Goal: Task Accomplishment & Management: Complete application form

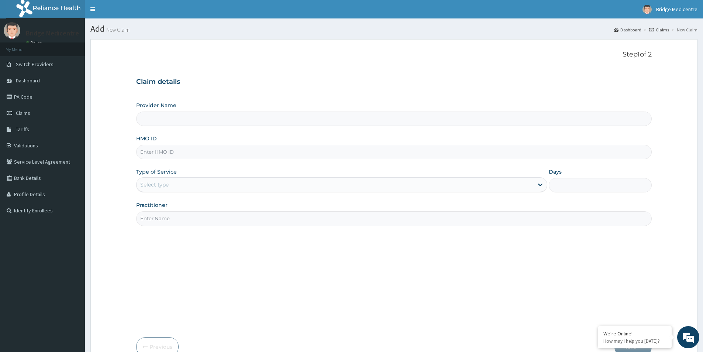
click at [288, 115] on input "Provider Name" at bounding box center [394, 118] width 516 height 14
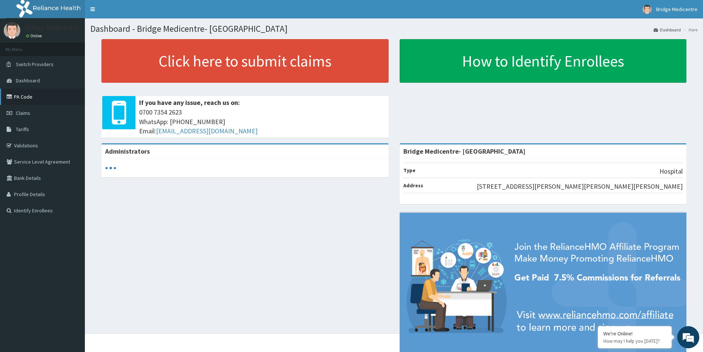
click at [44, 92] on link "PA Code" at bounding box center [42, 97] width 85 height 16
click at [38, 119] on link "Claims" at bounding box center [42, 113] width 85 height 16
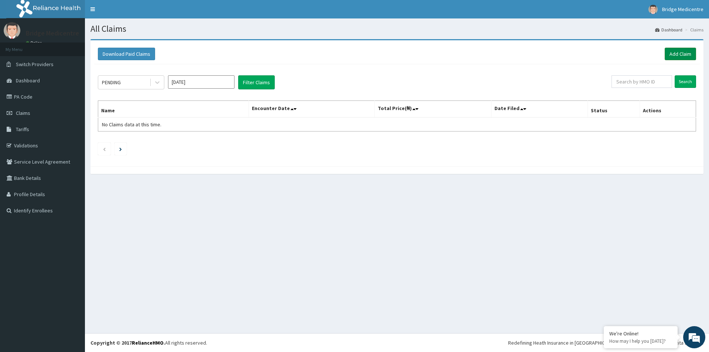
click at [684, 55] on link "Add Claim" at bounding box center [679, 54] width 31 height 13
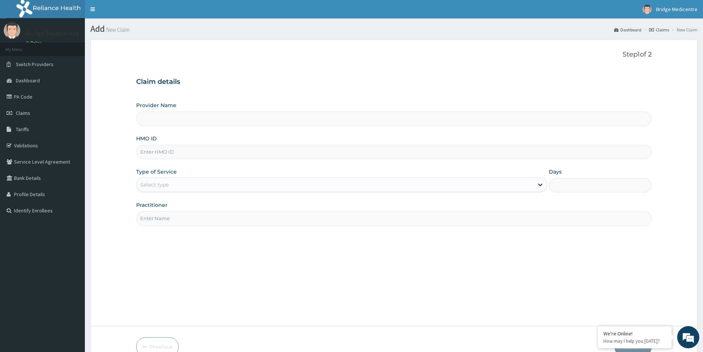
type input "Bridge Medicentre- Victoria Island"
paste input "TBC/10282/A"
type input "TBC/10282/A"
click at [291, 193] on div "Provider Name Bridge Medicentre- Victoria Island HMO ID TBC/10282/A Type of Ser…" at bounding box center [394, 164] width 516 height 124
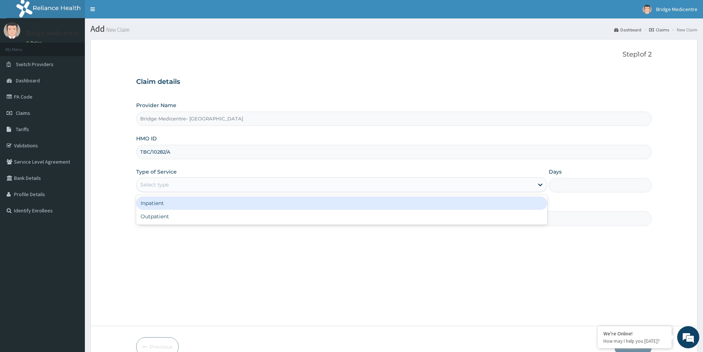
click at [293, 187] on div "Select type" at bounding box center [335, 185] width 397 height 12
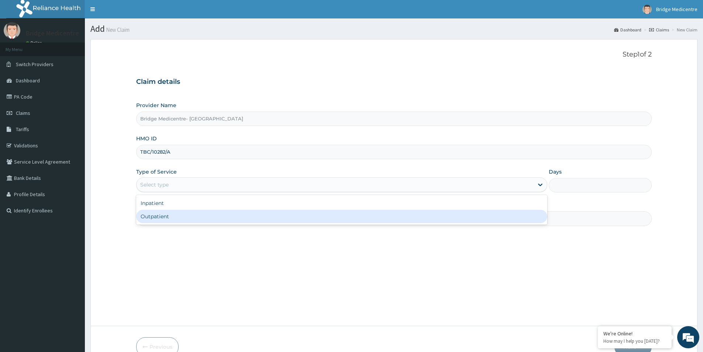
click at [274, 216] on div "Outpatient" at bounding box center [341, 216] width 411 height 13
type input "1"
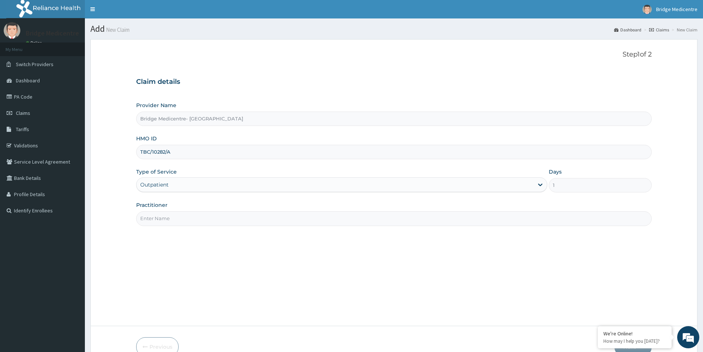
click at [341, 223] on input "Practitioner" at bounding box center [394, 218] width 516 height 14
type input "Dr Bankole"
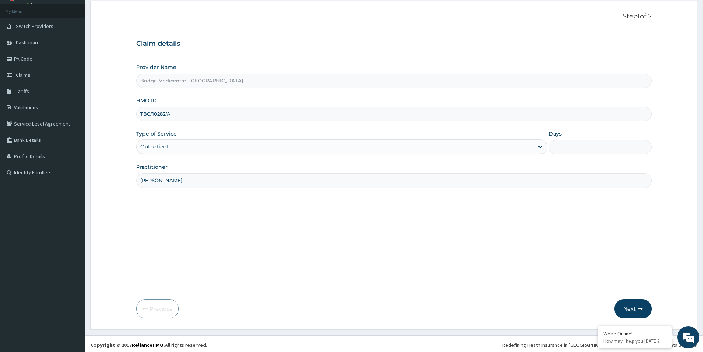
scroll to position [40, 0]
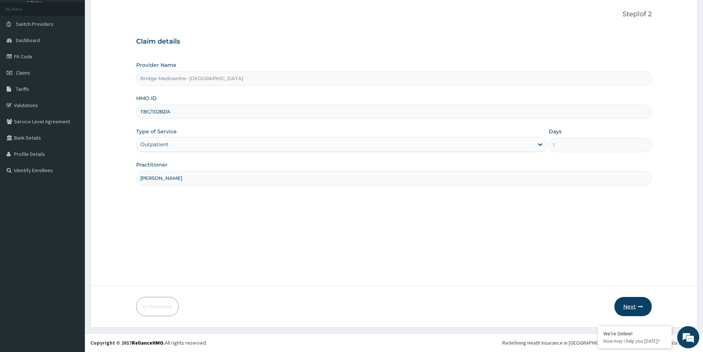
click at [642, 309] on icon "button" at bounding box center [640, 306] width 5 height 5
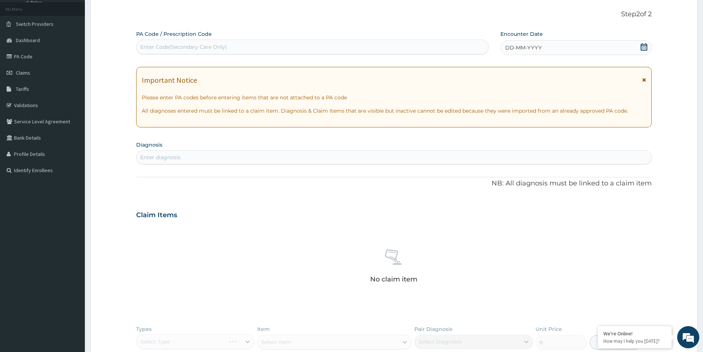
scroll to position [0, 0]
click at [582, 45] on div "DD-MM-YYYY" at bounding box center [576, 47] width 151 height 15
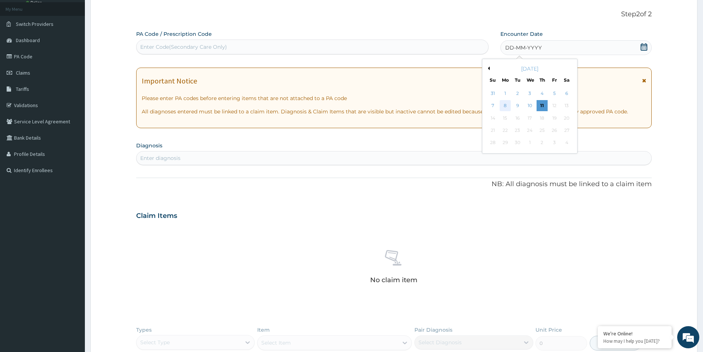
click at [506, 103] on div "8" at bounding box center [505, 105] width 11 height 11
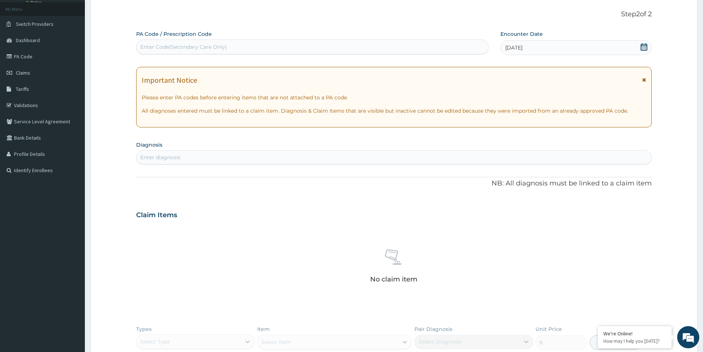
click at [416, 159] on div "Enter diagnosis" at bounding box center [394, 157] width 515 height 12
type input "upper res"
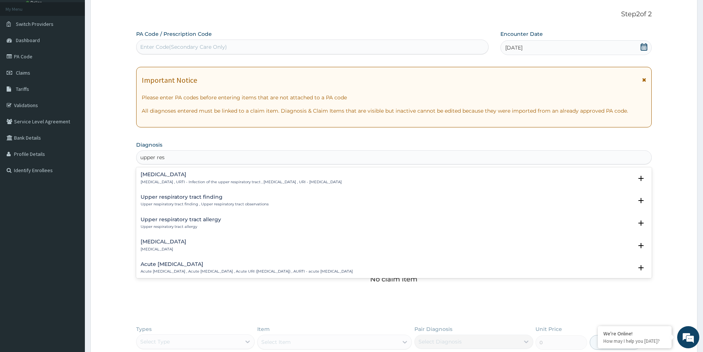
click at [265, 266] on h4 "Acute upper respiratory infection" at bounding box center [247, 264] width 212 height 6
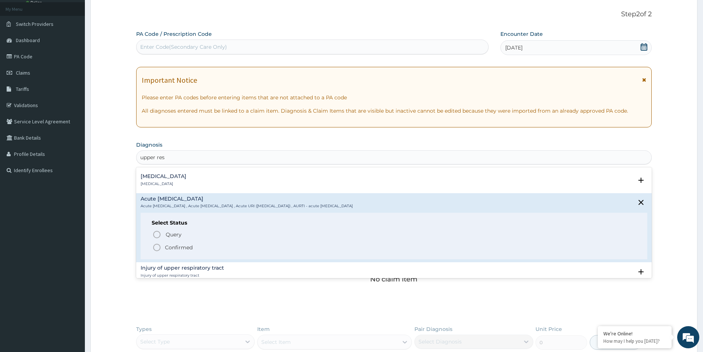
scroll to position [74, 0]
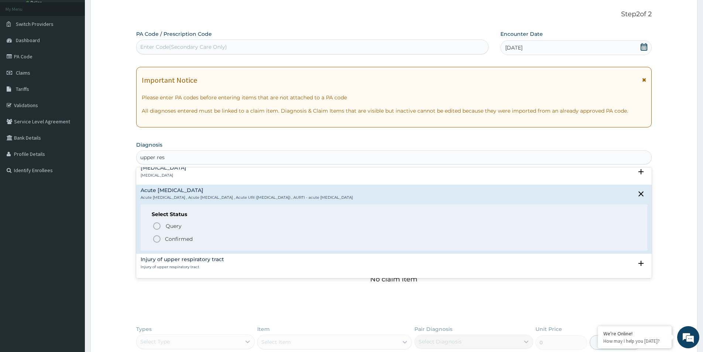
click at [174, 237] on p "Confirmed" at bounding box center [179, 238] width 28 height 7
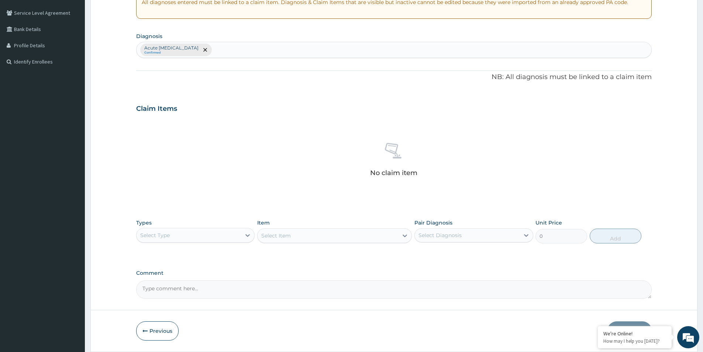
scroll to position [173, 0]
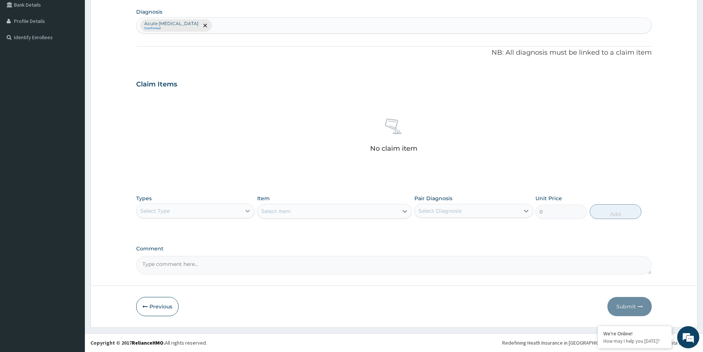
click at [250, 214] on icon at bounding box center [247, 210] width 7 height 7
click at [173, 261] on div "Procedures" at bounding box center [195, 255] width 118 height 13
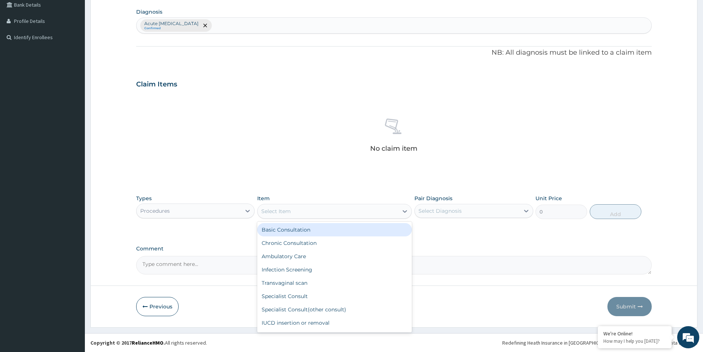
click at [379, 211] on div "Select Item" at bounding box center [328, 211] width 141 height 12
click at [325, 230] on div "Basic Consultation" at bounding box center [334, 229] width 155 height 13
type input "8000"
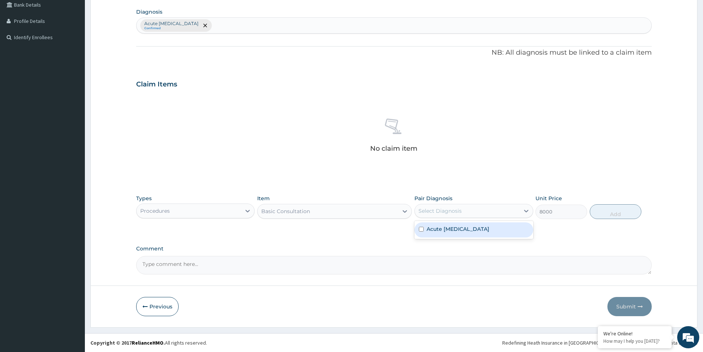
click at [495, 209] on div "Select Diagnosis" at bounding box center [467, 211] width 104 height 12
click at [471, 230] on label "Acute upper respiratory infection" at bounding box center [458, 228] width 63 height 7
checkbox input "true"
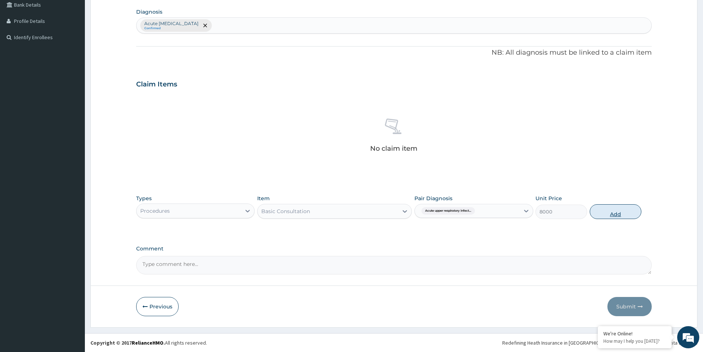
click at [608, 214] on button "Add" at bounding box center [616, 211] width 52 height 15
type input "0"
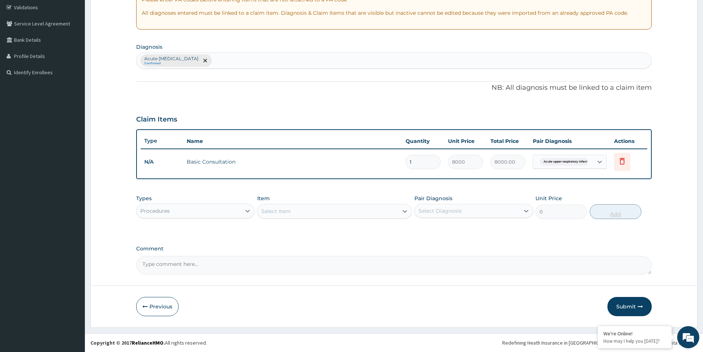
scroll to position [138, 0]
click at [627, 306] on button "Submit" at bounding box center [630, 306] width 44 height 19
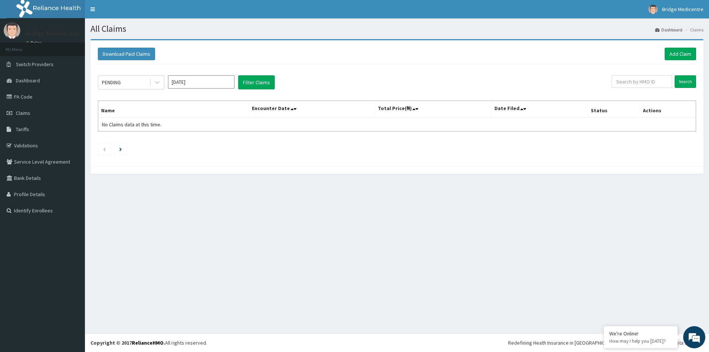
click at [680, 47] on div "Download Paid Claims Add Claim" at bounding box center [396, 54] width 605 height 20
click at [679, 51] on link "Add Claim" at bounding box center [679, 54] width 31 height 13
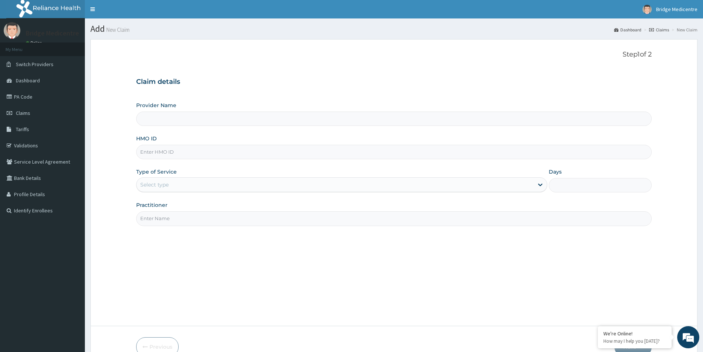
paste input "TBC/10273/A"
type input "TBC/10273/A"
type input "Bridge Medicentre- Victoria Island"
type input "TBC/10273/A"
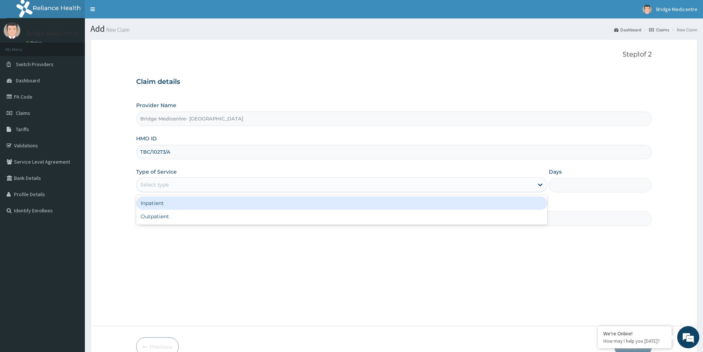
click at [229, 180] on div "Select type" at bounding box center [335, 185] width 397 height 12
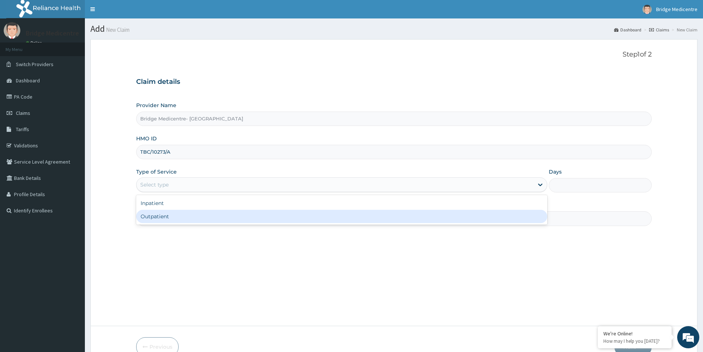
click at [201, 213] on div "Outpatient" at bounding box center [341, 216] width 411 height 13
type input "1"
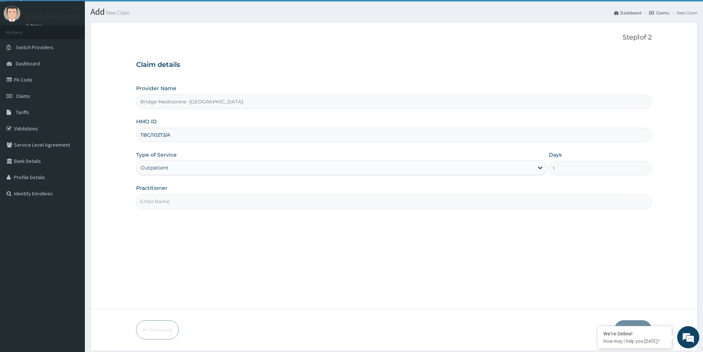
scroll to position [40, 0]
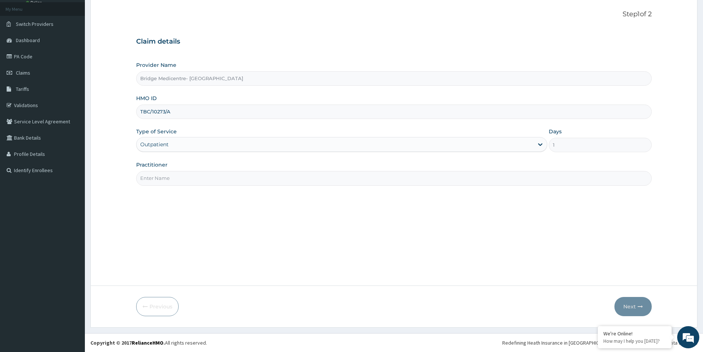
click at [265, 185] on input "Practitioner" at bounding box center [394, 178] width 516 height 14
type input "Dr Bankole"
click at [622, 306] on button "Next" at bounding box center [633, 306] width 37 height 19
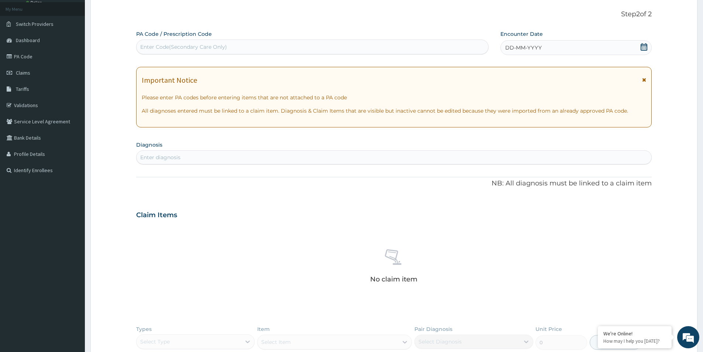
scroll to position [0, 0]
drag, startPoint x: 653, startPoint y: 49, endPoint x: 647, endPoint y: 49, distance: 5.5
click at [650, 49] on form "Step 2 of 2 PA Code / Prescription Code Enter Code(Secondary Care Only) Encount…" at bounding box center [393, 228] width 607 height 459
click at [634, 46] on div "DD-MM-YYYY" at bounding box center [576, 47] width 151 height 15
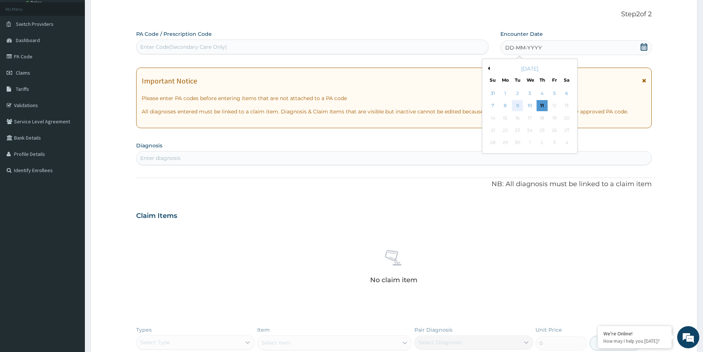
click at [516, 106] on div "9" at bounding box center [517, 105] width 11 height 11
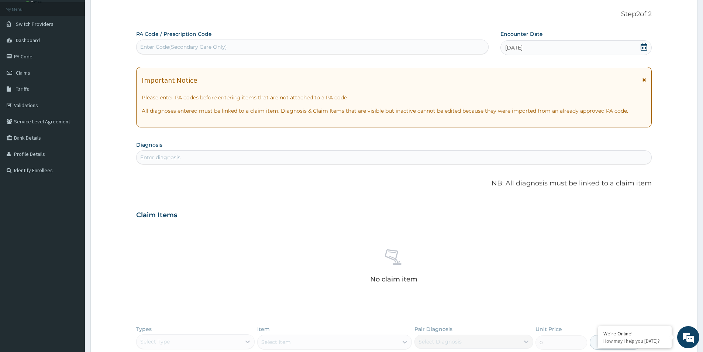
click at [534, 159] on div "Enter diagnosis" at bounding box center [394, 157] width 515 height 12
click at [399, 152] on div "Enter diagnosis" at bounding box center [394, 157] width 515 height 12
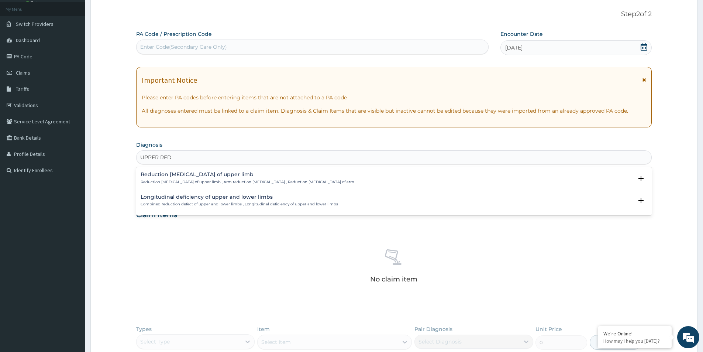
type input "UPPER RE"
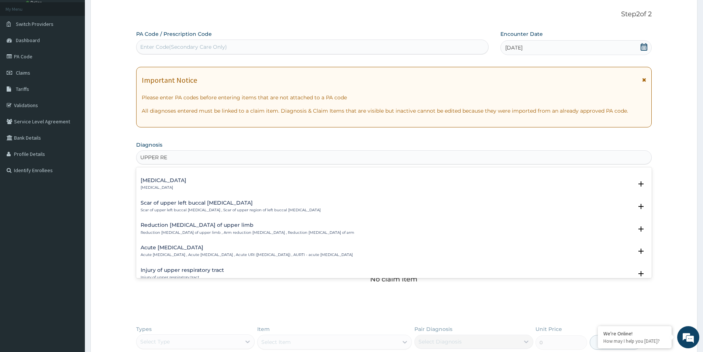
scroll to position [221, 0]
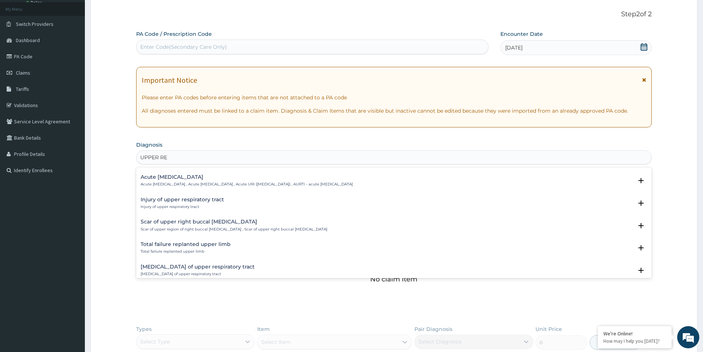
click at [299, 190] on div "Acute upper respiratory infection Acute upper respiratory infection , Acute upp…" at bounding box center [394, 182] width 507 height 17
click at [299, 183] on p "Acute upper respiratory infection , Acute upper respiratory tract infection , A…" at bounding box center [247, 184] width 212 height 5
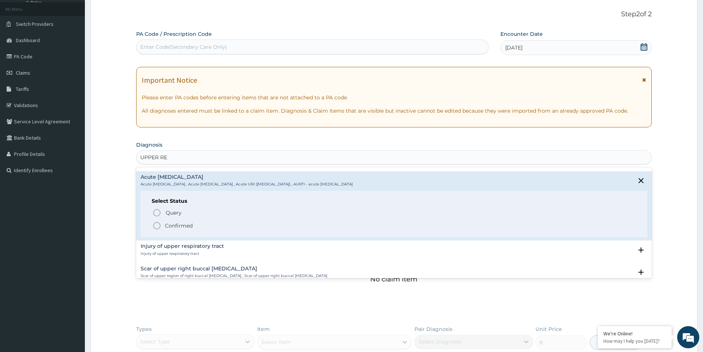
click at [192, 226] on p "Confirmed" at bounding box center [179, 225] width 28 height 7
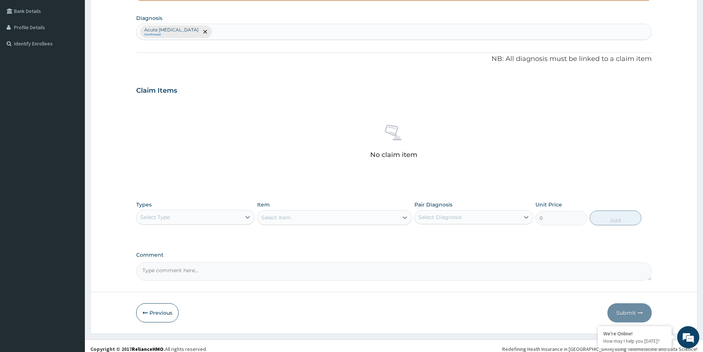
scroll to position [173, 0]
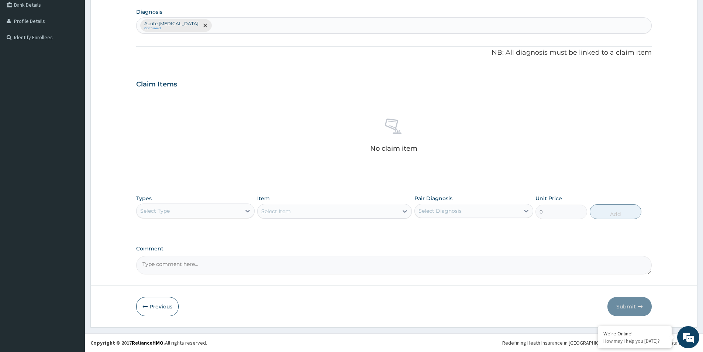
click at [220, 209] on div "Select Type" at bounding box center [189, 211] width 104 height 12
click at [177, 257] on div "Procedures" at bounding box center [195, 255] width 118 height 13
click at [343, 214] on div "Select Item" at bounding box center [334, 211] width 155 height 15
click at [378, 211] on div "Select Item" at bounding box center [334, 211] width 155 height 15
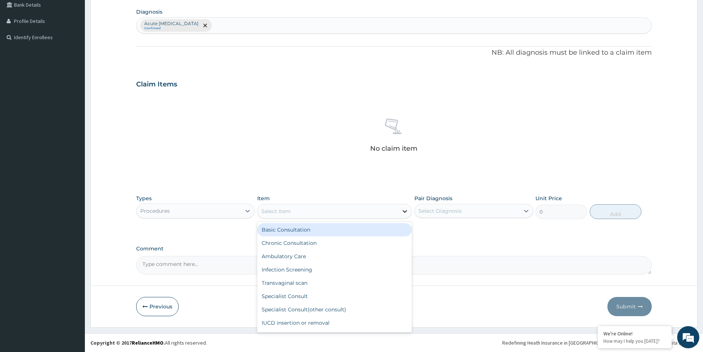
click at [400, 210] on div at bounding box center [404, 210] width 13 height 13
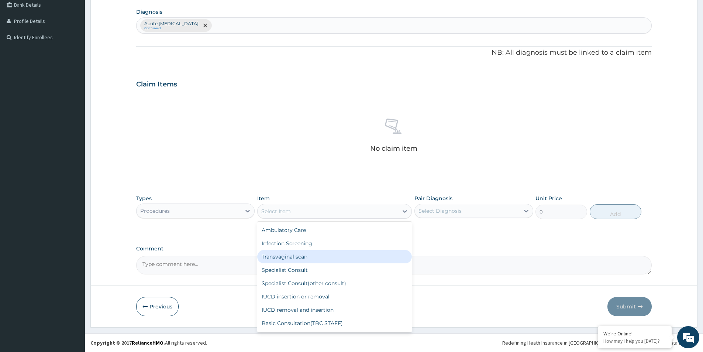
scroll to position [74, 0]
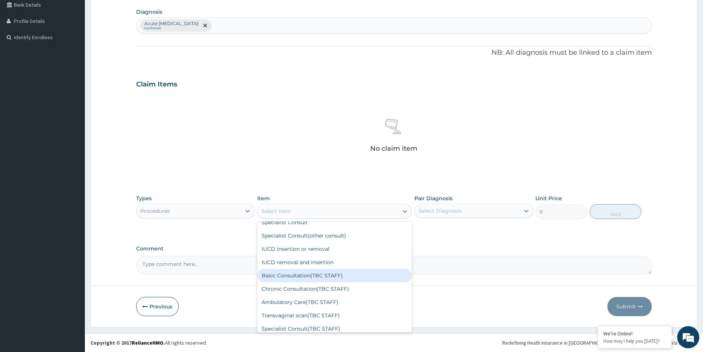
click at [299, 270] on div "Basic Consultation(TBC STAFF)" at bounding box center [334, 275] width 155 height 13
type input "6000"
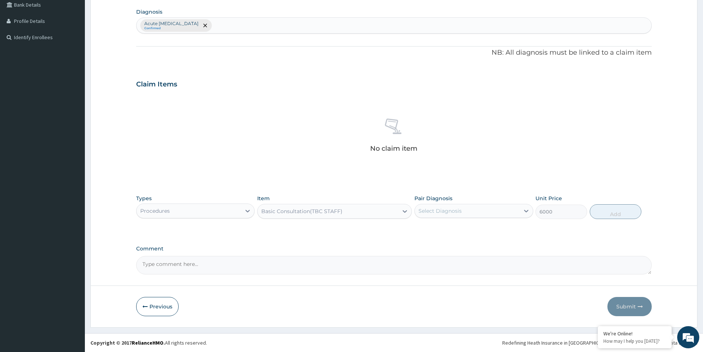
click at [475, 214] on div "Select Diagnosis" at bounding box center [467, 211] width 104 height 12
click at [438, 230] on label "Acute upper respiratory infection" at bounding box center [458, 228] width 63 height 7
checkbox input "true"
click at [611, 210] on button "Add" at bounding box center [616, 211] width 52 height 15
type input "0"
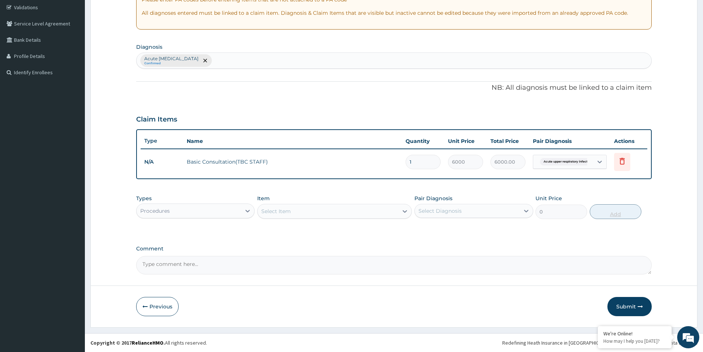
scroll to position [138, 0]
click at [626, 306] on button "Submit" at bounding box center [630, 306] width 44 height 19
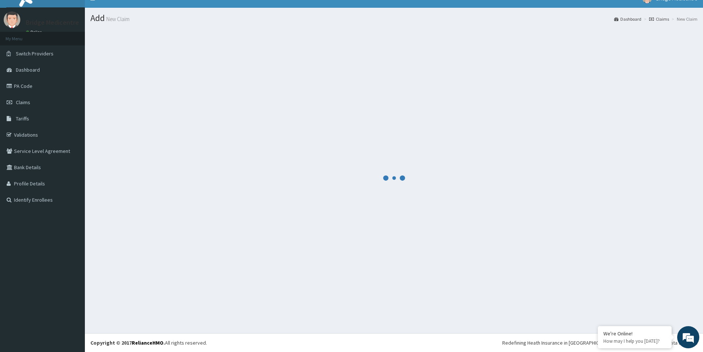
scroll to position [11, 0]
